Goal: Find contact information: Find contact information

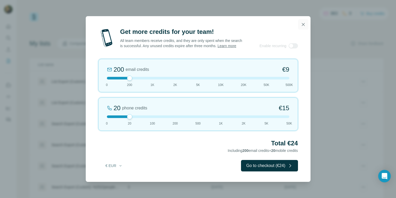
click at [302, 22] on icon "button" at bounding box center [302, 24] width 5 height 5
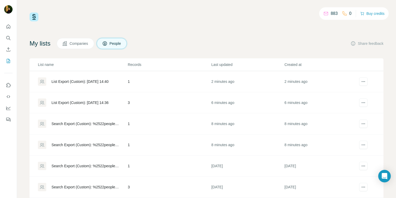
click at [102, 78] on div "List Export (Custom): 18/08/2025 14:40" at bounding box center [82, 82] width 89 height 8
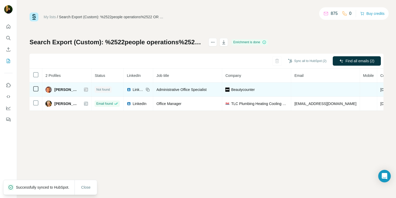
click at [87, 90] on icon at bounding box center [85, 90] width 3 height 4
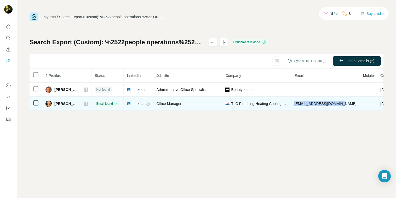
drag, startPoint x: 341, startPoint y: 103, endPoint x: 295, endPoint y: 103, distance: 46.7
click at [295, 103] on td "staceyh@tlcplumbing.com" at bounding box center [325, 104] width 68 height 14
copy span "staceyh@tlcplumbing.com"
